Goal: Information Seeking & Learning: Learn about a topic

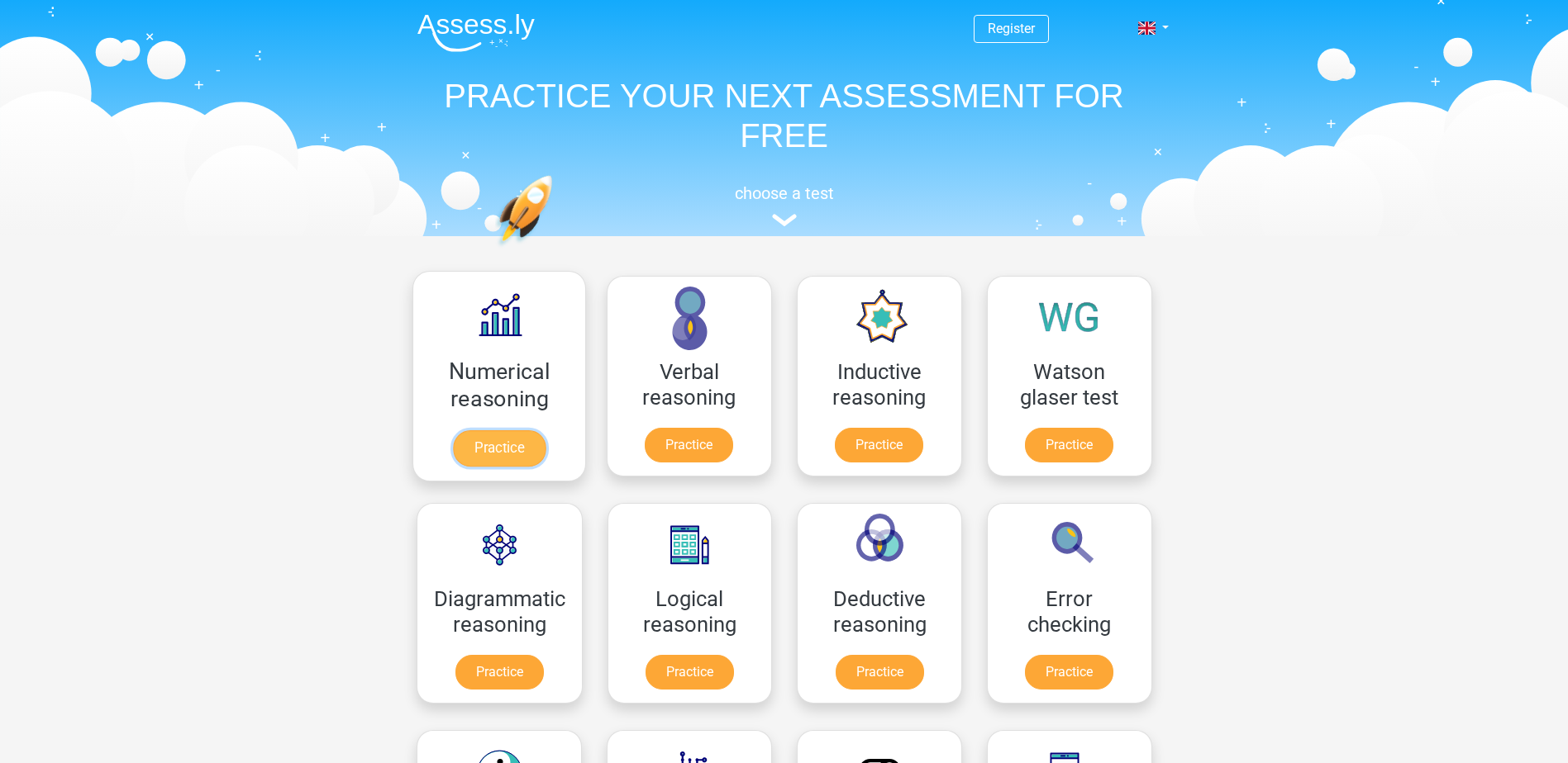
click at [482, 443] on link "Practice" at bounding box center [498, 448] width 93 height 36
